Goal: Information Seeking & Learning: Learn about a topic

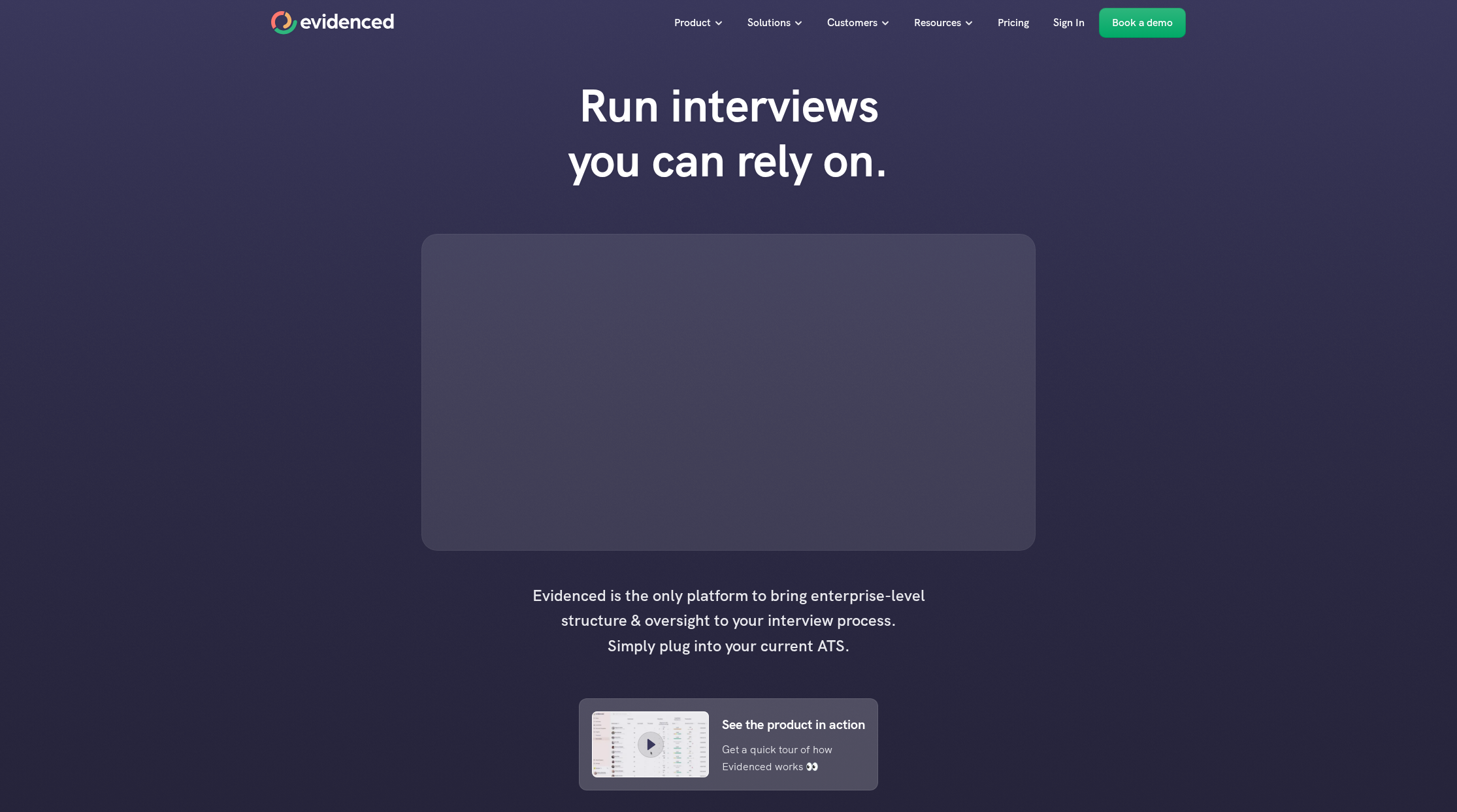
click at [1009, 22] on p "Pricing" at bounding box center [1013, 23] width 32 height 17
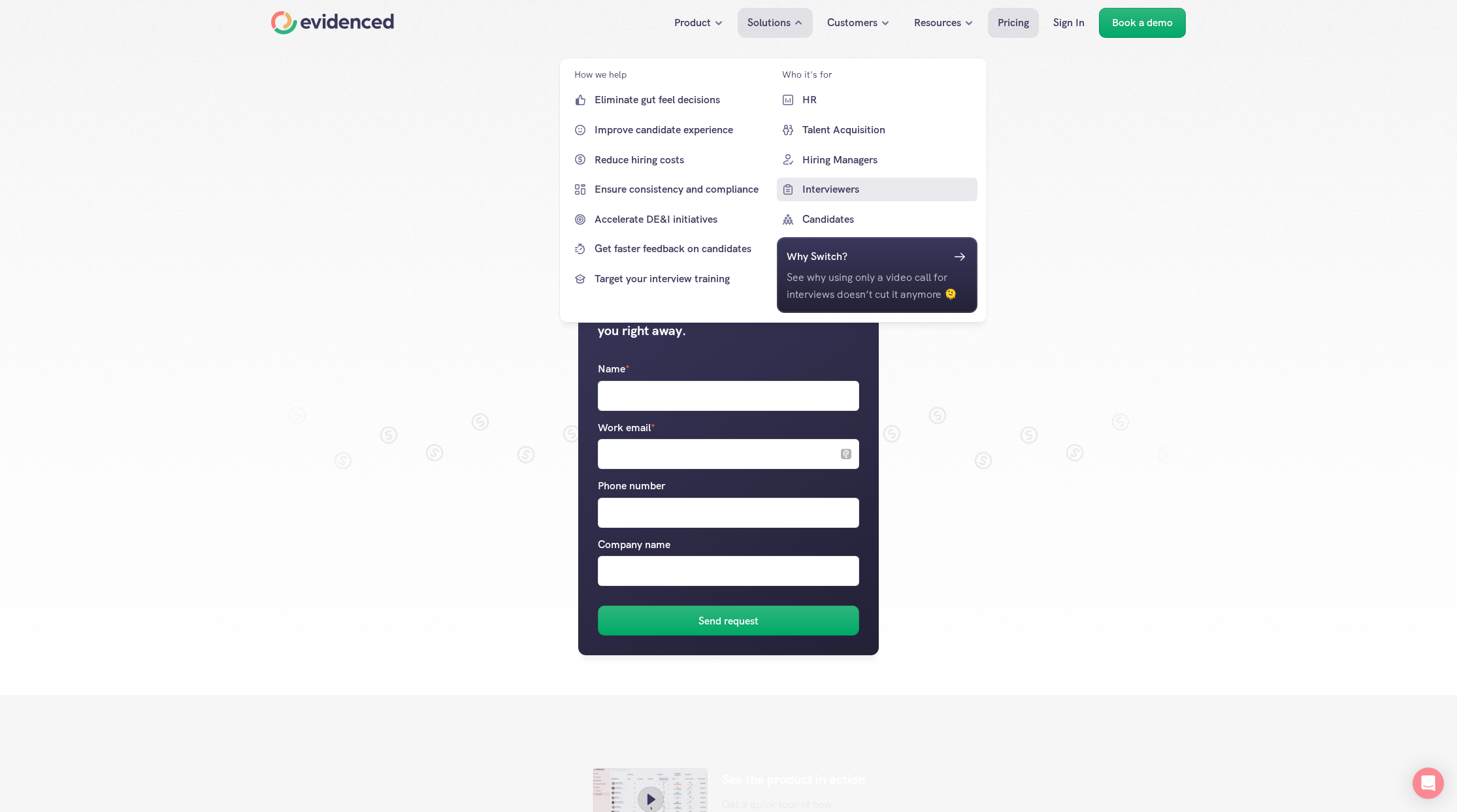
click at [858, 188] on p "Interviewers" at bounding box center [888, 189] width 172 height 17
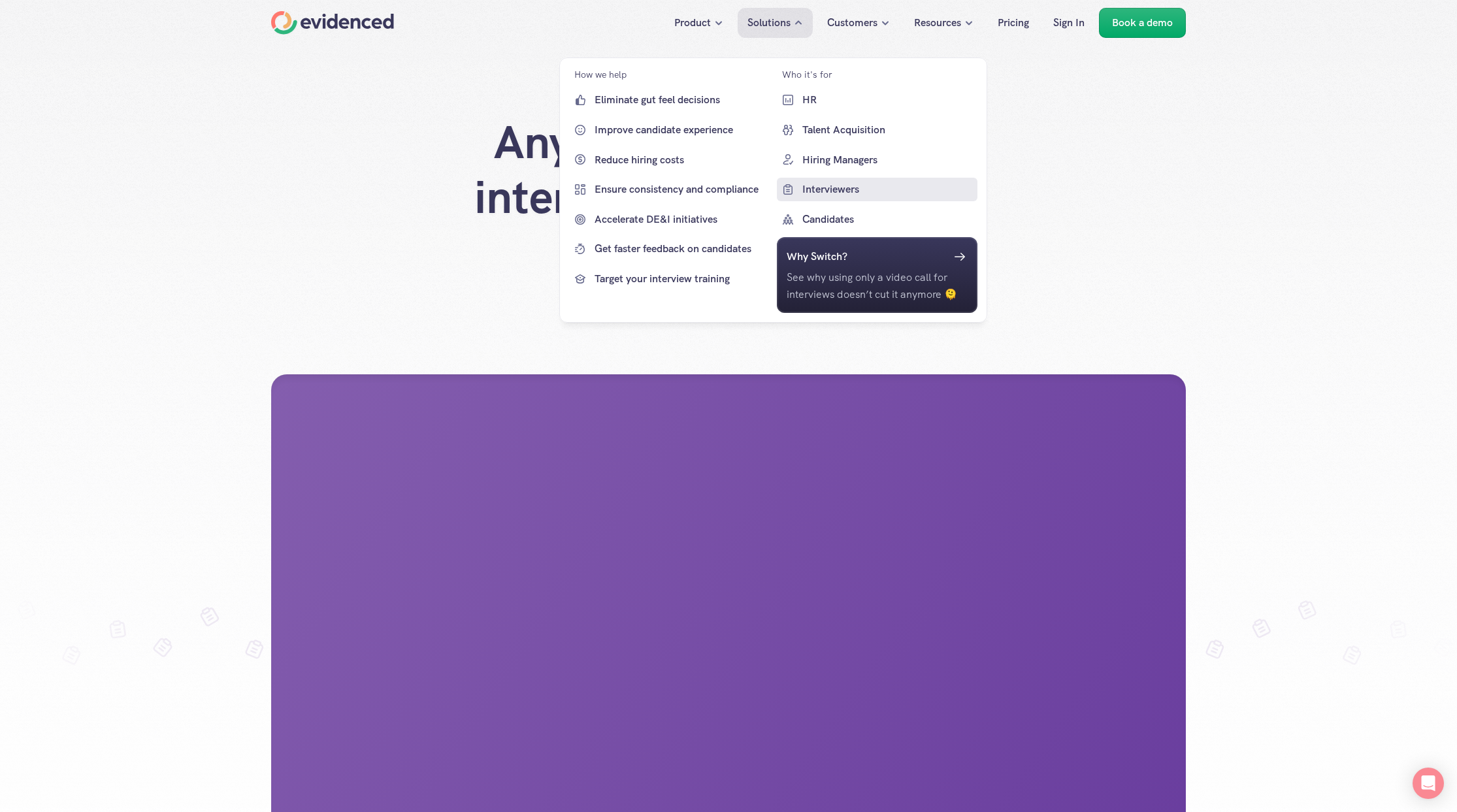
click at [836, 188] on p "Interviewers" at bounding box center [888, 189] width 172 height 17
click at [827, 188] on p "Interviewers" at bounding box center [888, 189] width 172 height 17
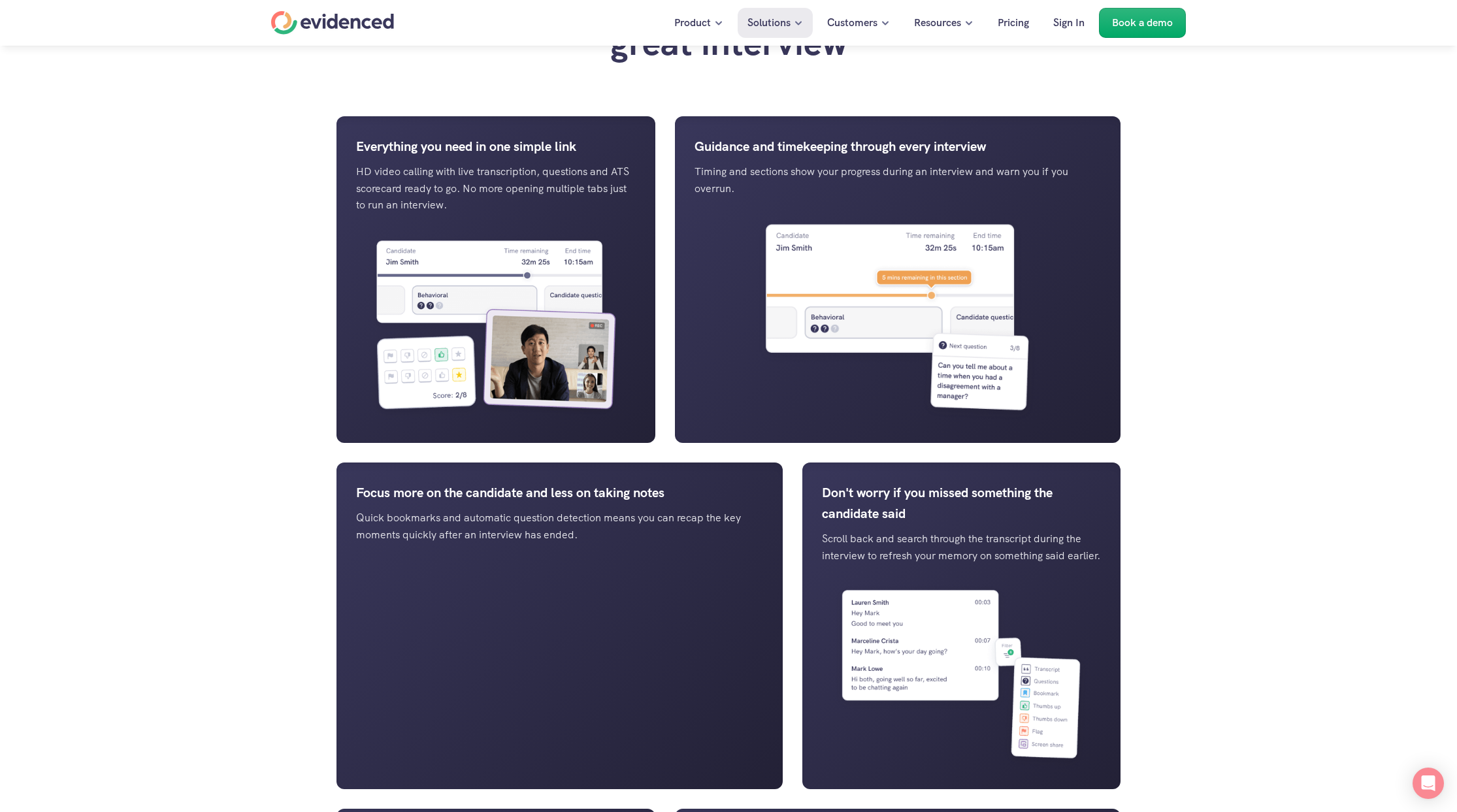
scroll to position [1479, 0]
